Goal: Task Accomplishment & Management: Use online tool/utility

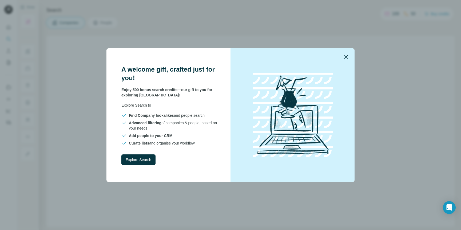
click at [346, 53] on button "button" at bounding box center [346, 56] width 13 height 13
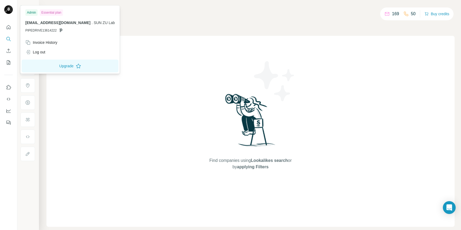
click at [56, 13] on div "Essential plan" at bounding box center [51, 12] width 23 height 6
click at [56, 24] on span "[EMAIL_ADDRESS][DOMAIN_NAME]" at bounding box center [57, 23] width 65 height 4
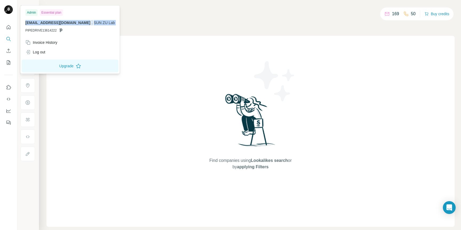
click at [56, 24] on span "[EMAIL_ADDRESS][DOMAIN_NAME]" at bounding box center [57, 23] width 65 height 4
click at [103, 90] on div "Find companies using Lookalikes search or by applying Filters" at bounding box center [250, 131] width 408 height 191
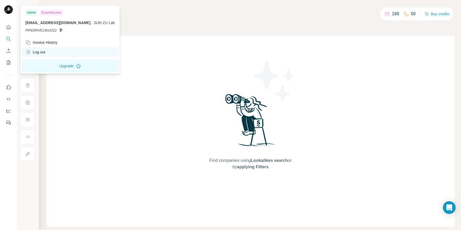
click at [44, 54] on div "Log out" at bounding box center [35, 51] width 20 height 5
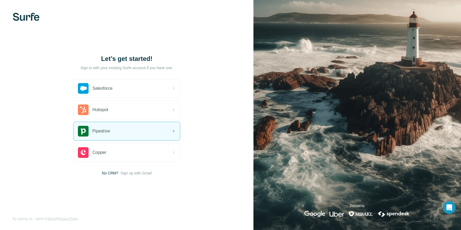
click at [25, 14] on img at bounding box center [26, 17] width 27 height 8
click at [109, 126] on div "Pipedrive" at bounding box center [94, 131] width 32 height 11
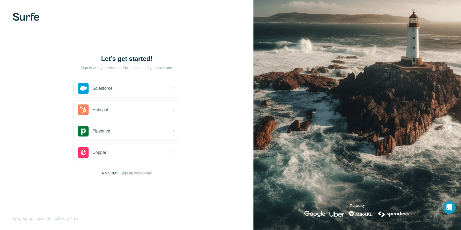
click at [50, 163] on div "Let’s get started! Sign in with your existing Surfe account if you have one. Sa…" at bounding box center [126, 115] width 253 height 230
click at [131, 170] on span "Sign up with Gmail" at bounding box center [136, 172] width 31 height 5
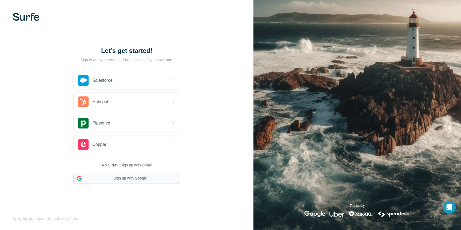
click at [129, 180] on button "Sign up with Google" at bounding box center [126, 178] width 107 height 11
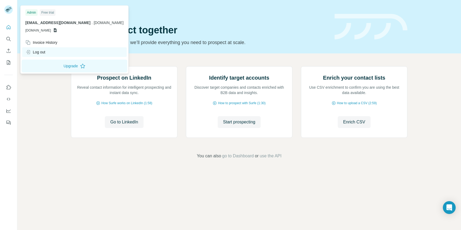
click at [45, 53] on div "Log out" at bounding box center [35, 51] width 20 height 5
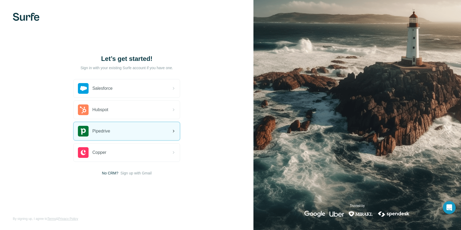
click at [101, 125] on div "Pipedrive" at bounding box center [127, 131] width 106 height 18
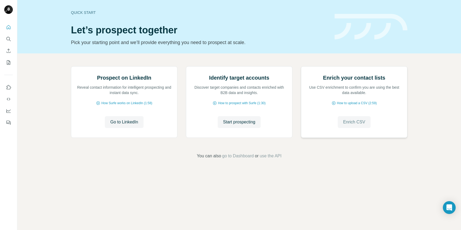
click at [350, 128] on button "Enrich CSV" at bounding box center [354, 122] width 33 height 12
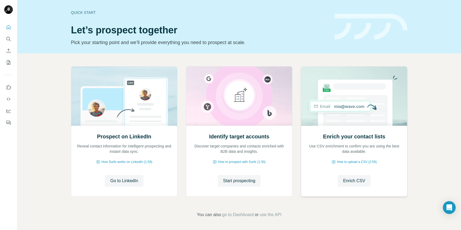
click at [360, 190] on div "Enrich your contact lists Use CSV enrichment to confirm you are using the best …" at bounding box center [354, 160] width 106 height 71
click at [359, 178] on span "Enrich CSV" at bounding box center [354, 180] width 22 height 6
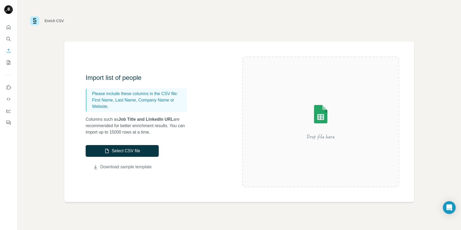
click at [116, 167] on link "Download sample template" at bounding box center [125, 166] width 51 height 6
click at [106, 155] on button "Select CSV file" at bounding box center [122, 151] width 73 height 12
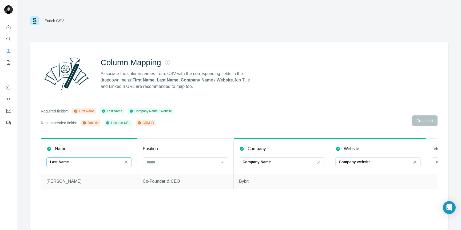
click at [78, 163] on div "Last Name" at bounding box center [86, 161] width 72 height 5
click at [73, 175] on div "First Name" at bounding box center [89, 173] width 76 height 5
click at [72, 164] on div "First Name" at bounding box center [86, 161] width 72 height 5
click at [72, 213] on div "Column Mapping Associate the column names from. CSV with the corresponding fiel…" at bounding box center [239, 136] width 418 height 188
click at [159, 163] on input at bounding box center [182, 162] width 72 height 6
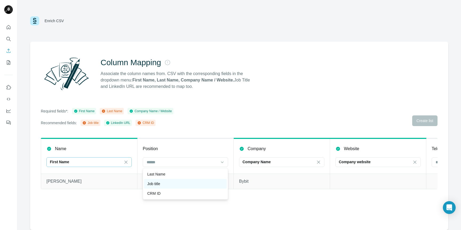
click at [170, 184] on div "Job title" at bounding box center [185, 183] width 76 height 5
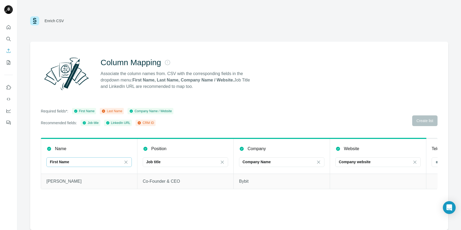
click at [184, 195] on div "Name First Name Position Job title Company Company Name Website Company website…" at bounding box center [239, 168] width 397 height 61
click at [269, 165] on div "Company Name" at bounding box center [278, 161] width 72 height 9
click at [302, 220] on div "Column Mapping Associate the column names from. CSV with the corresponding fiel…" at bounding box center [239, 136] width 418 height 188
click at [367, 157] on div "Company website" at bounding box center [375, 161] width 72 height 9
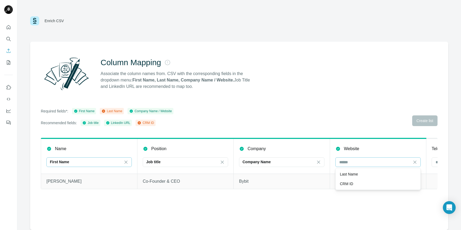
click at [367, 157] on div "Company website" at bounding box center [375, 161] width 72 height 9
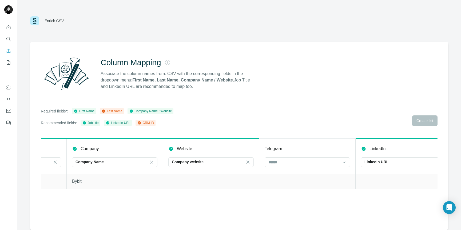
scroll to position [0, 180]
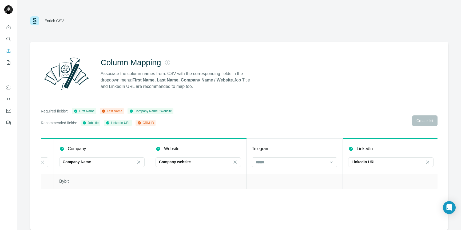
click at [290, 150] on div "Telegram" at bounding box center [294, 148] width 85 height 6
click at [290, 162] on input at bounding box center [291, 162] width 72 height 6
click at [367, 162] on p "LinkedIn URL" at bounding box center [364, 161] width 24 height 5
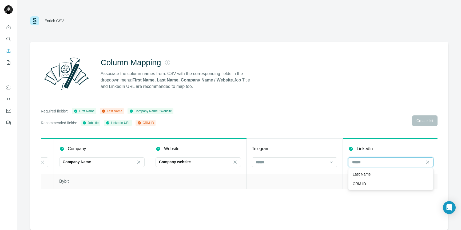
click at [367, 162] on input at bounding box center [388, 162] width 72 height 6
click at [367, 162] on p "LinkedIn URL" at bounding box center [364, 161] width 24 height 5
click at [367, 162] on input at bounding box center [388, 162] width 72 height 6
click at [291, 195] on div "Name First Name Position Job title Company Company Name Website Company website…" at bounding box center [239, 168] width 397 height 61
click at [283, 160] on input at bounding box center [291, 162] width 72 height 6
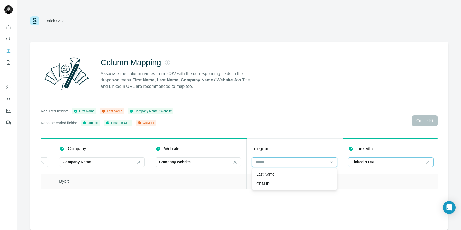
click at [283, 160] on input at bounding box center [291, 162] width 72 height 6
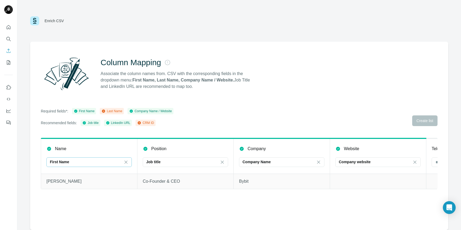
click at [413, 121] on div "Required fields*: First Name Last Name Company Name / Website Recommended field…" at bounding box center [239, 117] width 397 height 18
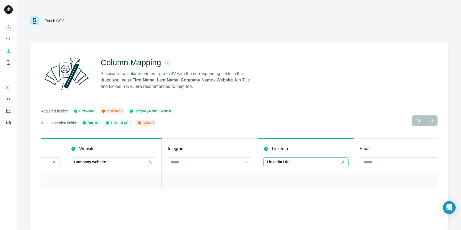
scroll to position [0, 278]
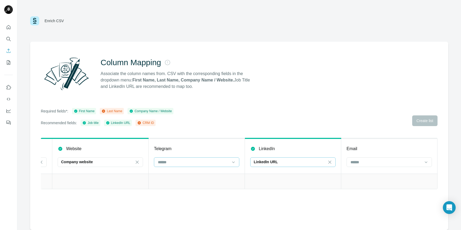
click at [168, 160] on input at bounding box center [193, 162] width 72 height 6
click at [401, 163] on input at bounding box center [386, 162] width 72 height 6
click at [141, 123] on icon at bounding box center [139, 122] width 3 height 3
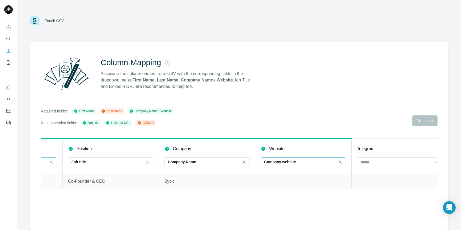
scroll to position [0, 0]
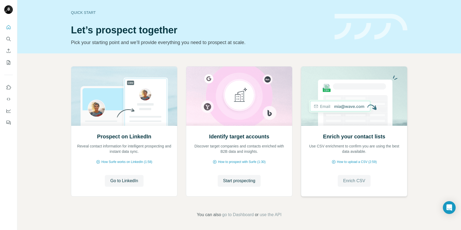
click at [348, 180] on span "Enrich CSV" at bounding box center [354, 180] width 22 height 6
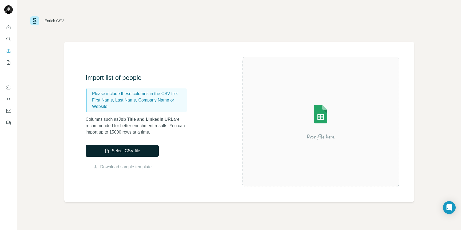
click at [118, 148] on button "Select CSV file" at bounding box center [122, 151] width 73 height 12
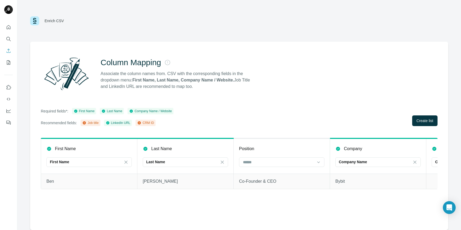
click at [260, 168] on th "Position" at bounding box center [282, 155] width 96 height 35
click at [261, 163] on input at bounding box center [278, 162] width 72 height 6
click at [261, 175] on div "Job title" at bounding box center [282, 173] width 76 height 5
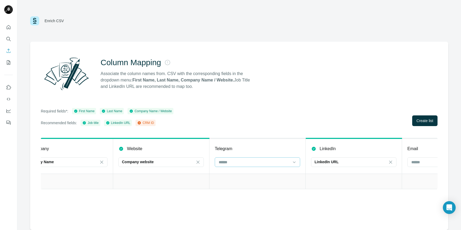
scroll to position [0, 374]
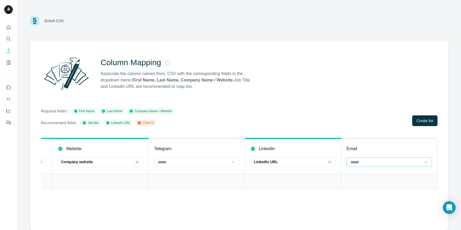
click at [376, 161] on input at bounding box center [386, 162] width 72 height 6
click at [426, 114] on div "Required fields*: First Name Last Name Company Name / Website Recommended field…" at bounding box center [239, 117] width 397 height 18
click at [426, 118] on span "Create list" at bounding box center [424, 120] width 17 height 5
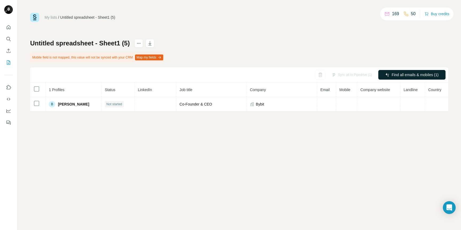
drag, startPoint x: 408, startPoint y: 77, endPoint x: 346, endPoint y: 43, distance: 69.8
click at [346, 43] on div "Untitled spreadsheet - Sheet1 (5) Mobile field is not mapped, this value will n…" at bounding box center [239, 75] width 418 height 72
click at [438, 89] on div at bounding box center [435, 88] width 10 height 5
click at [436, 103] on label at bounding box center [435, 101] width 10 height 5
click at [435, 93] on div at bounding box center [435, 89] width 10 height 7
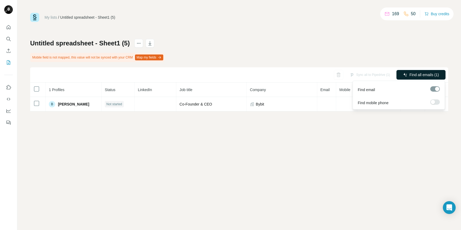
click at [435, 90] on div at bounding box center [435, 88] width 10 height 5
click at [434, 92] on div at bounding box center [435, 89] width 10 height 7
click at [434, 101] on div at bounding box center [433, 102] width 4 height 4
click at [415, 121] on div "My lists / Untitled spreadsheet - Sheet1 (5) 169 50 Buy credits Untitled spread…" at bounding box center [239, 115] width 444 height 230
click at [411, 75] on span "Find all emails & mobiles (1)" at bounding box center [415, 74] width 47 height 5
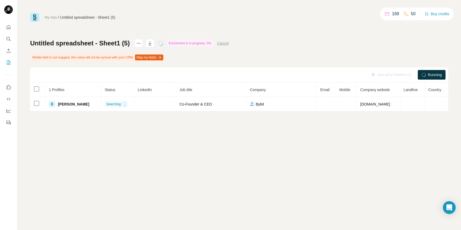
click at [114, 157] on div "My lists / Untitled spreadsheet - Sheet1 (5) 169 50 Buy credits Untitled spread…" at bounding box center [239, 115] width 444 height 230
click at [162, 58] on icon "button" at bounding box center [159, 57] width 4 height 4
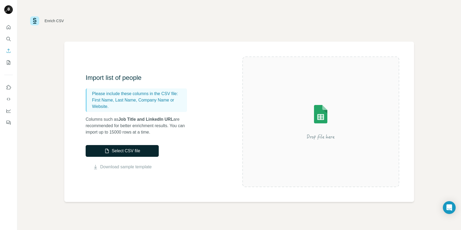
click at [132, 153] on button "Select CSV file" at bounding box center [122, 151] width 73 height 12
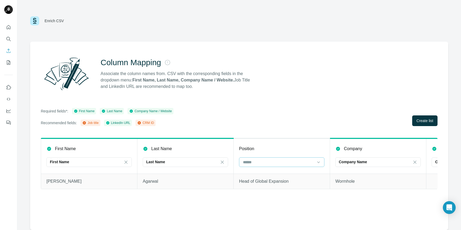
click at [285, 160] on input at bounding box center [278, 162] width 72 height 6
click at [269, 174] on div "Job title" at bounding box center [282, 173] width 76 height 5
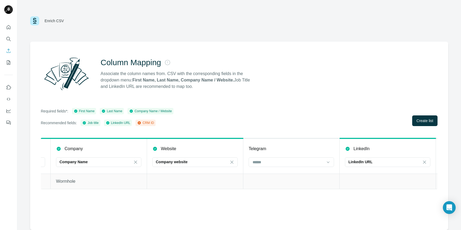
scroll to position [0, 312]
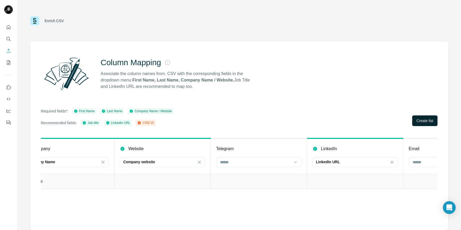
click at [421, 115] on button "Create list" at bounding box center [424, 120] width 25 height 11
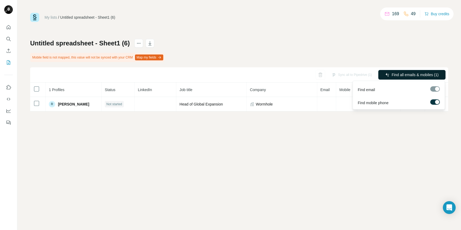
click at [392, 73] on span "Find all emails & mobiles (1)" at bounding box center [415, 74] width 47 height 5
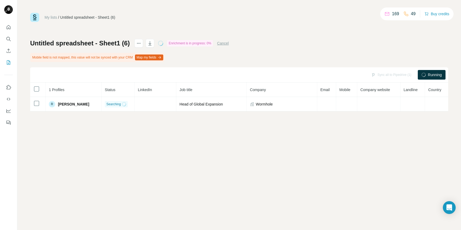
click at [224, 34] on div "My lists / Untitled spreadsheet - Sheet1 (6) 169 49 Buy credits Untitled spread…" at bounding box center [239, 62] width 418 height 98
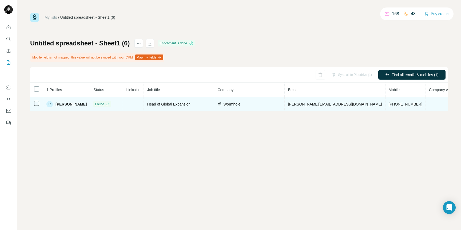
click at [389, 105] on span "[PHONE_NUMBER]" at bounding box center [406, 104] width 34 height 4
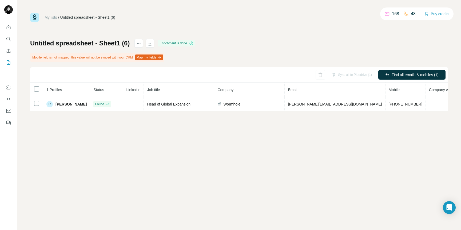
click at [373, 129] on div "My lists / Untitled spreadsheet - Sheet1 (6) 168 48 Buy credits Untitled spread…" at bounding box center [239, 115] width 444 height 230
click at [97, 188] on div "My lists / Untitled spreadsheet - Sheet1 (6) 168 48 Buy credits Untitled spread…" at bounding box center [239, 115] width 444 height 230
click at [162, 59] on icon "button" at bounding box center [159, 57] width 4 height 4
